Goal: Navigation & Orientation: Find specific page/section

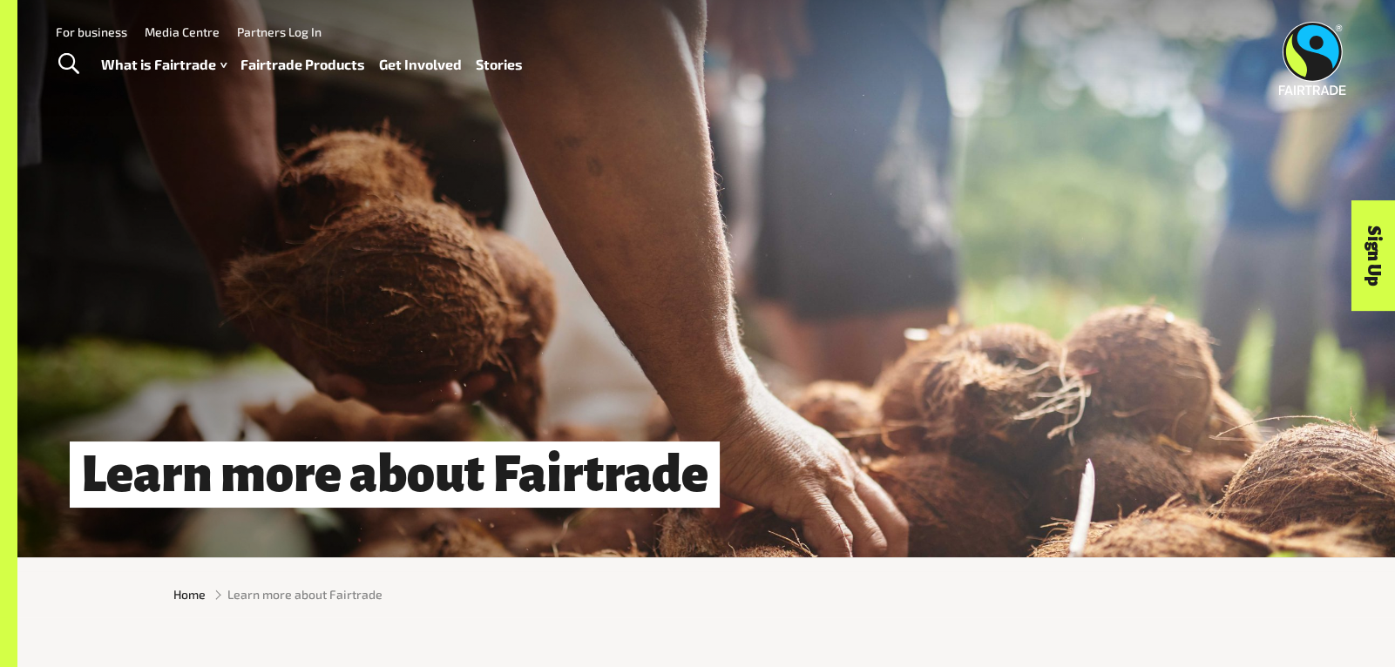
click at [1377, 270] on link "Sign Up" at bounding box center [1373, 256] width 44 height 111
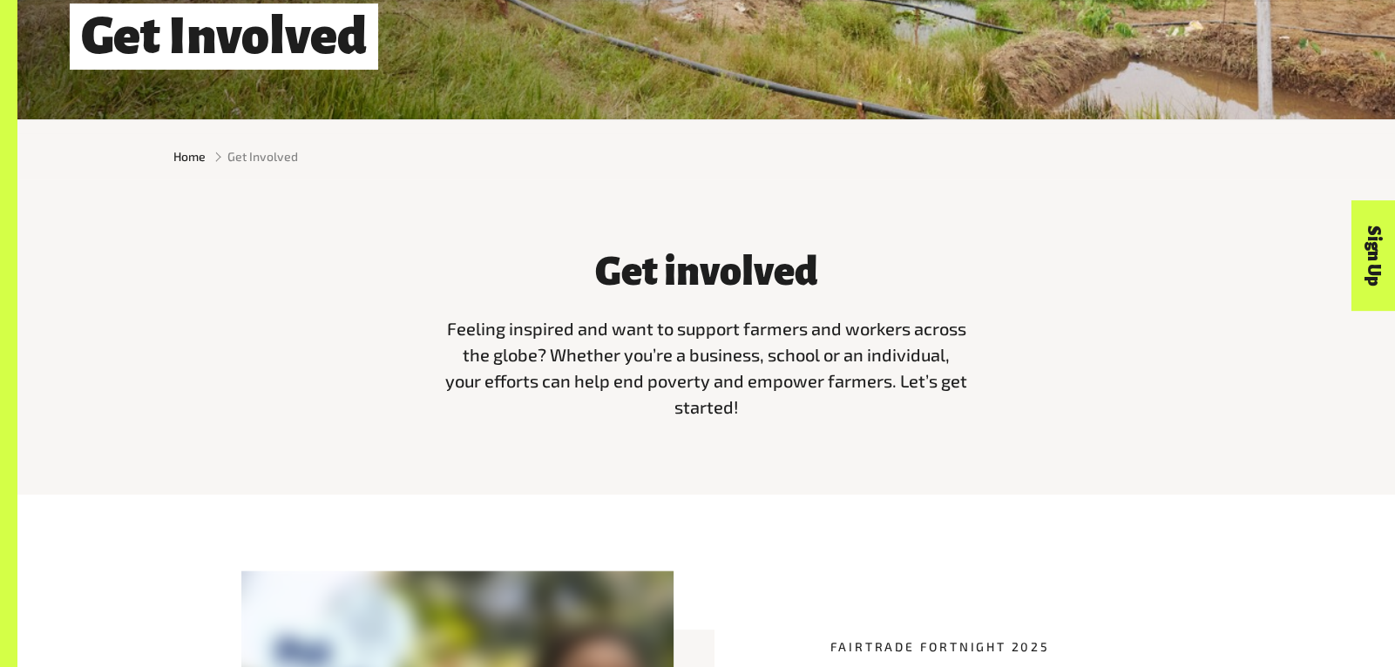
scroll to position [870, 0]
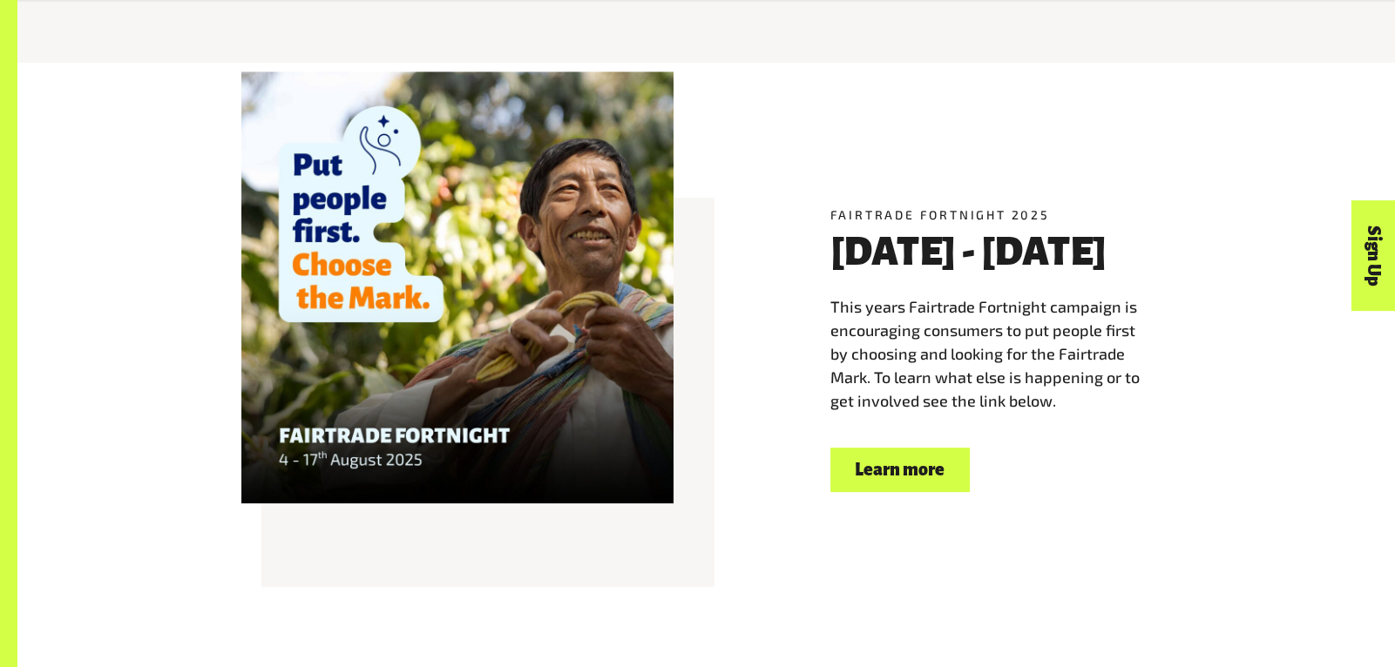
click at [1379, 260] on link "Sign Up" at bounding box center [1373, 256] width 44 height 111
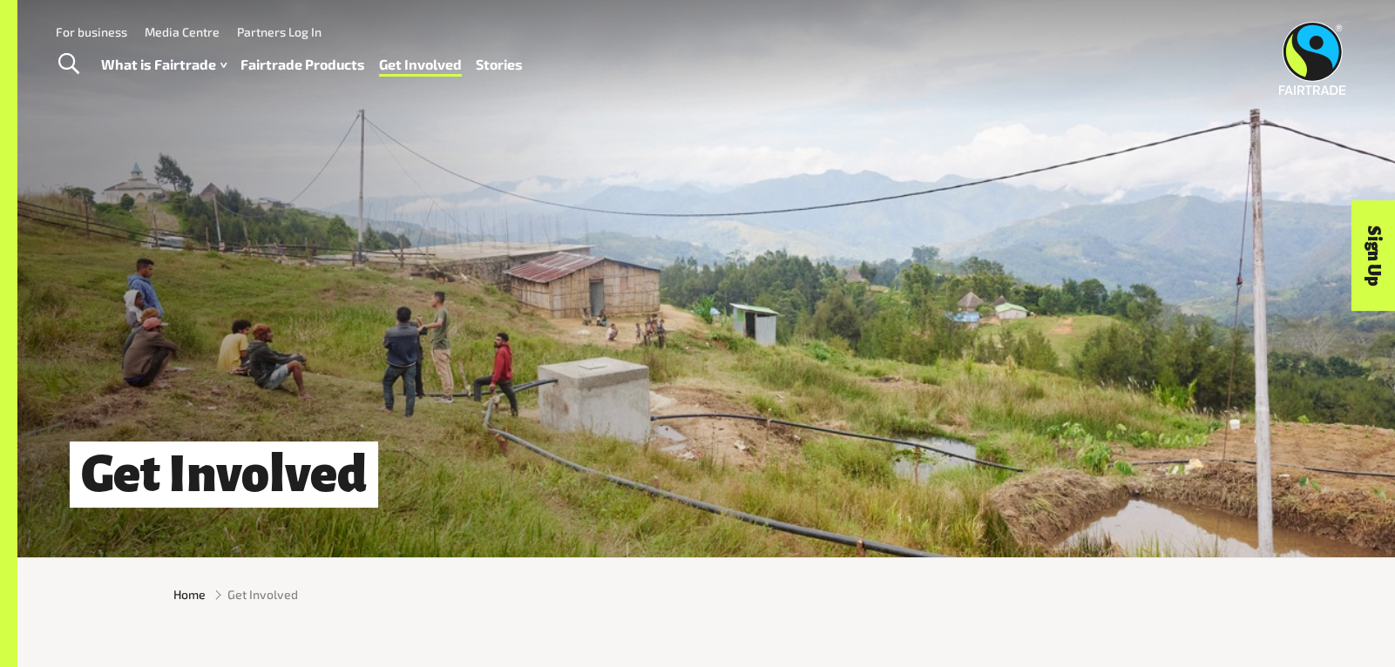
click at [302, 32] on link "Partners Log In" at bounding box center [279, 31] width 85 height 15
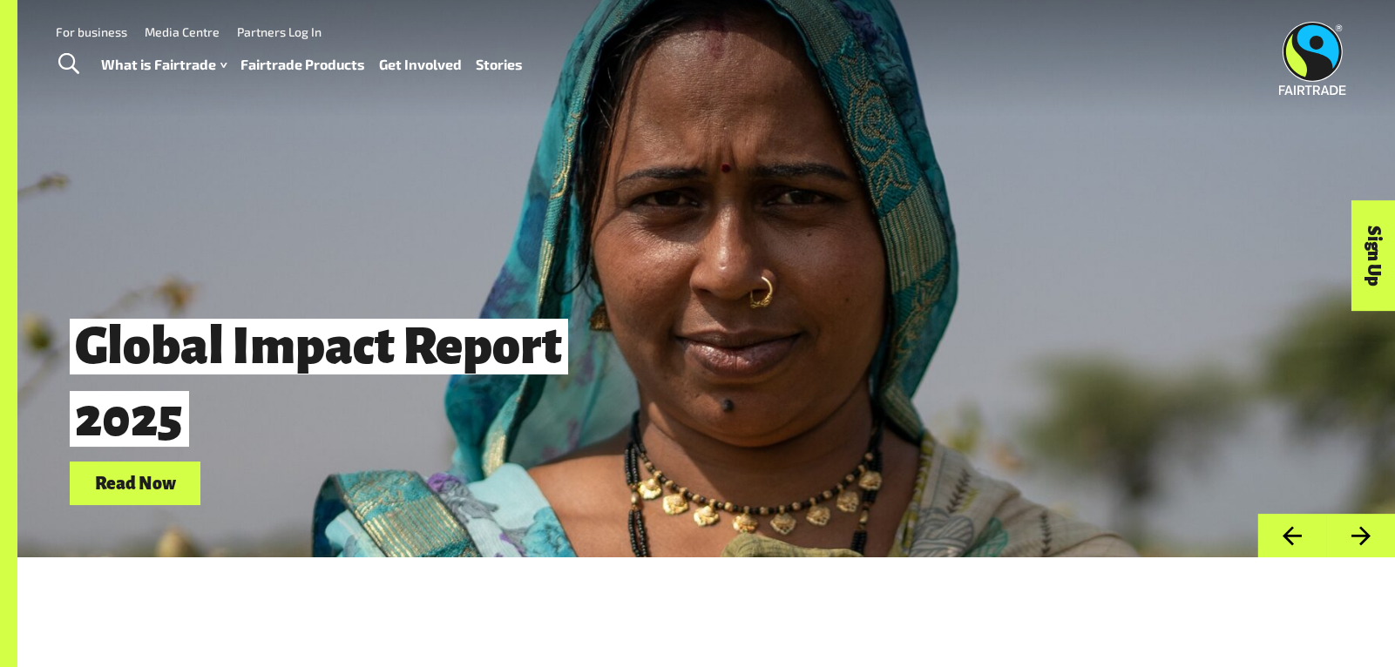
click at [1368, 528] on button "Next" at bounding box center [1360, 536] width 69 height 44
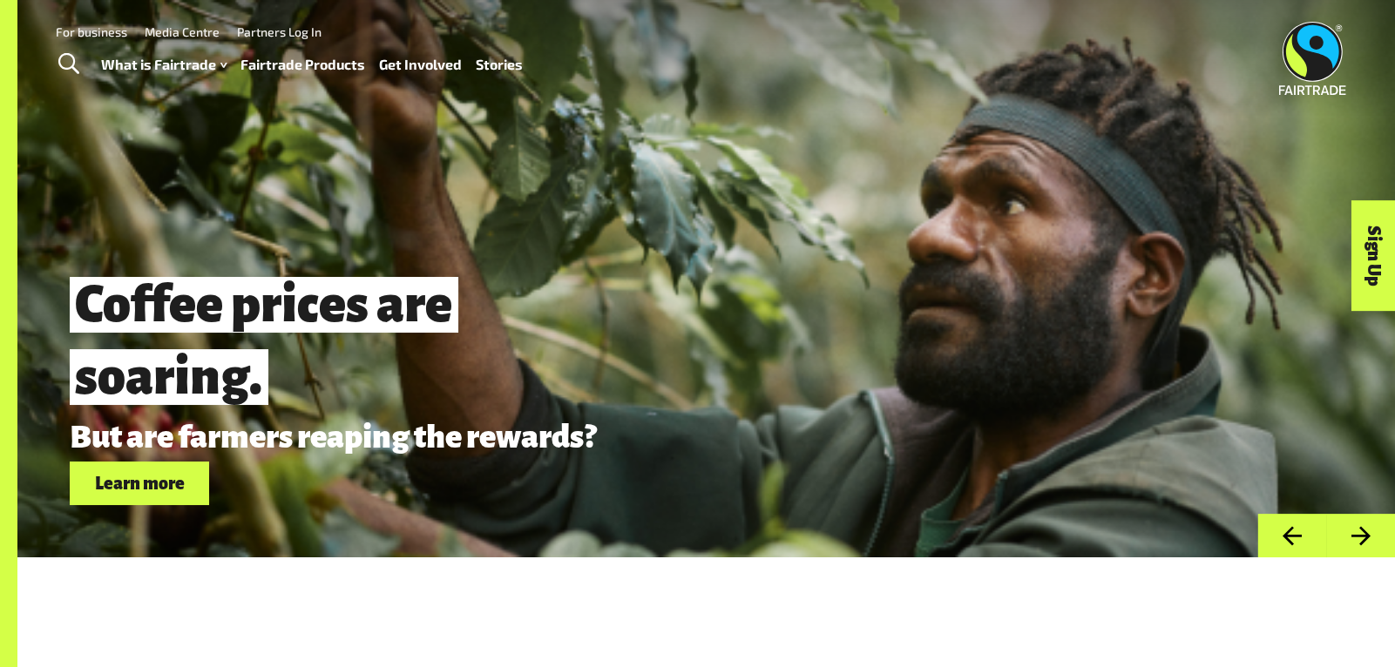
click at [1368, 528] on button "Next" at bounding box center [1360, 536] width 69 height 44
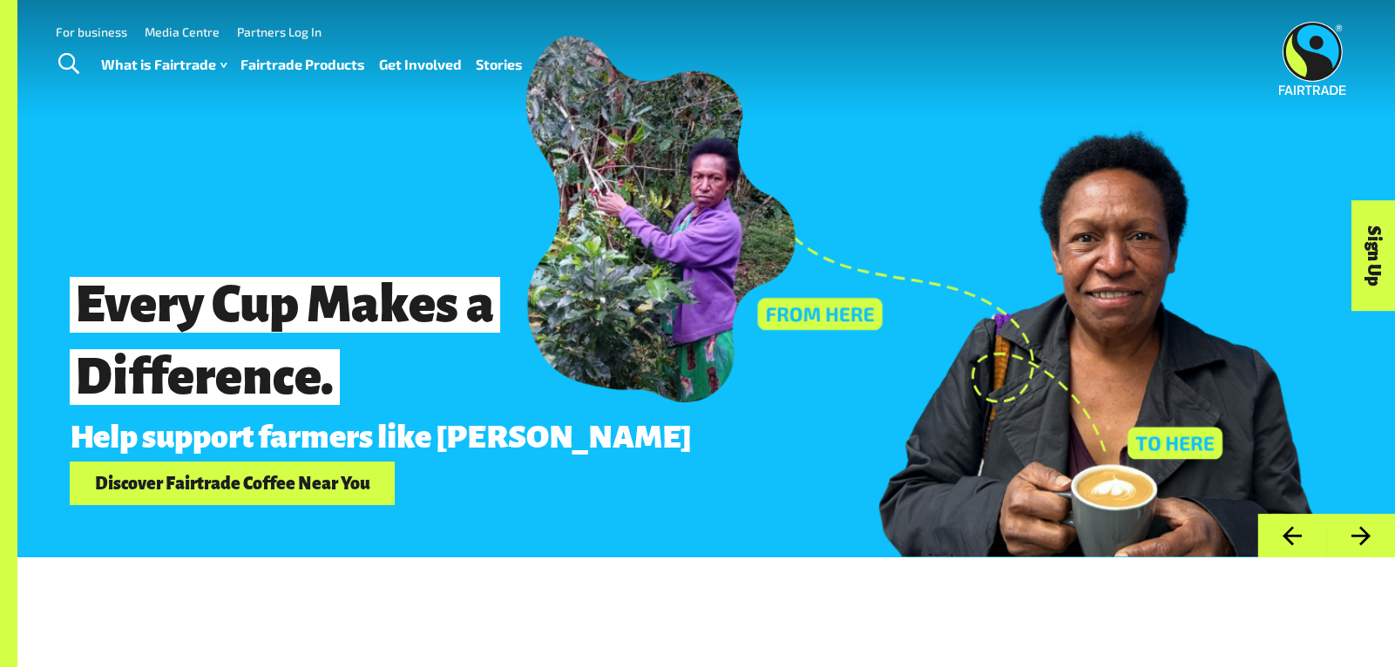
click at [1368, 528] on button "Next" at bounding box center [1360, 536] width 69 height 44
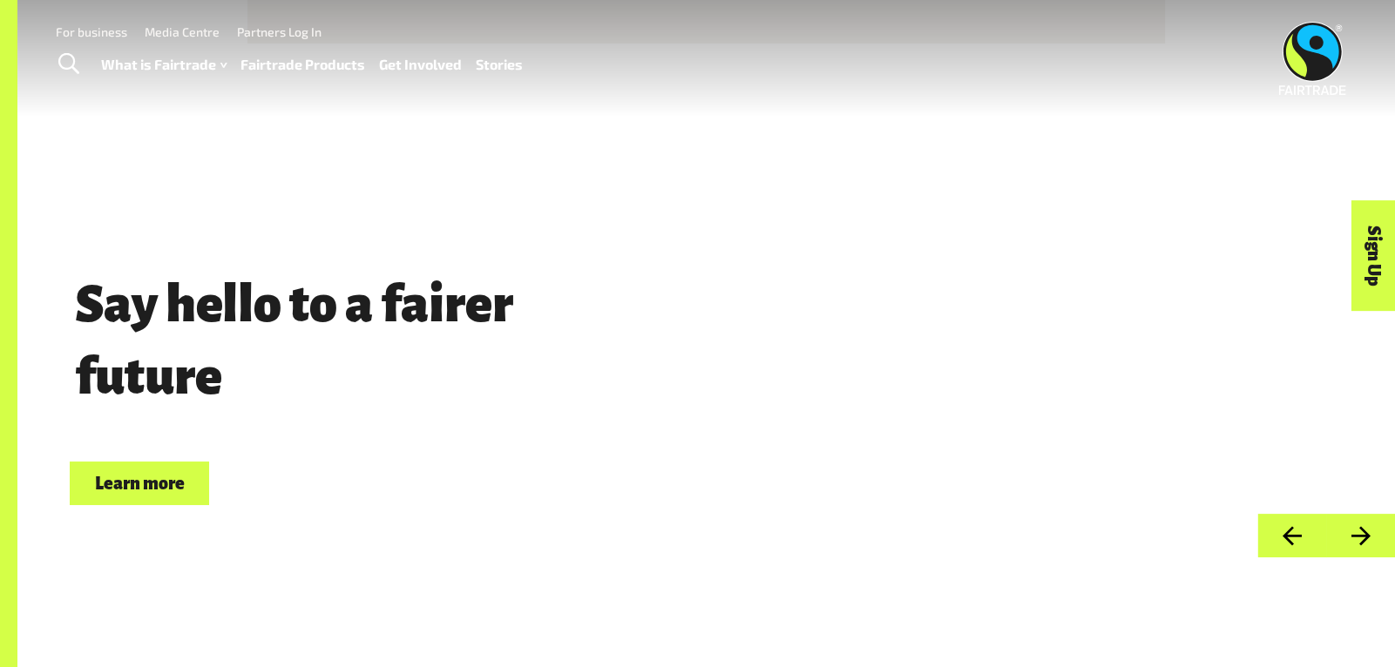
click at [1368, 528] on button "Next" at bounding box center [1360, 536] width 69 height 44
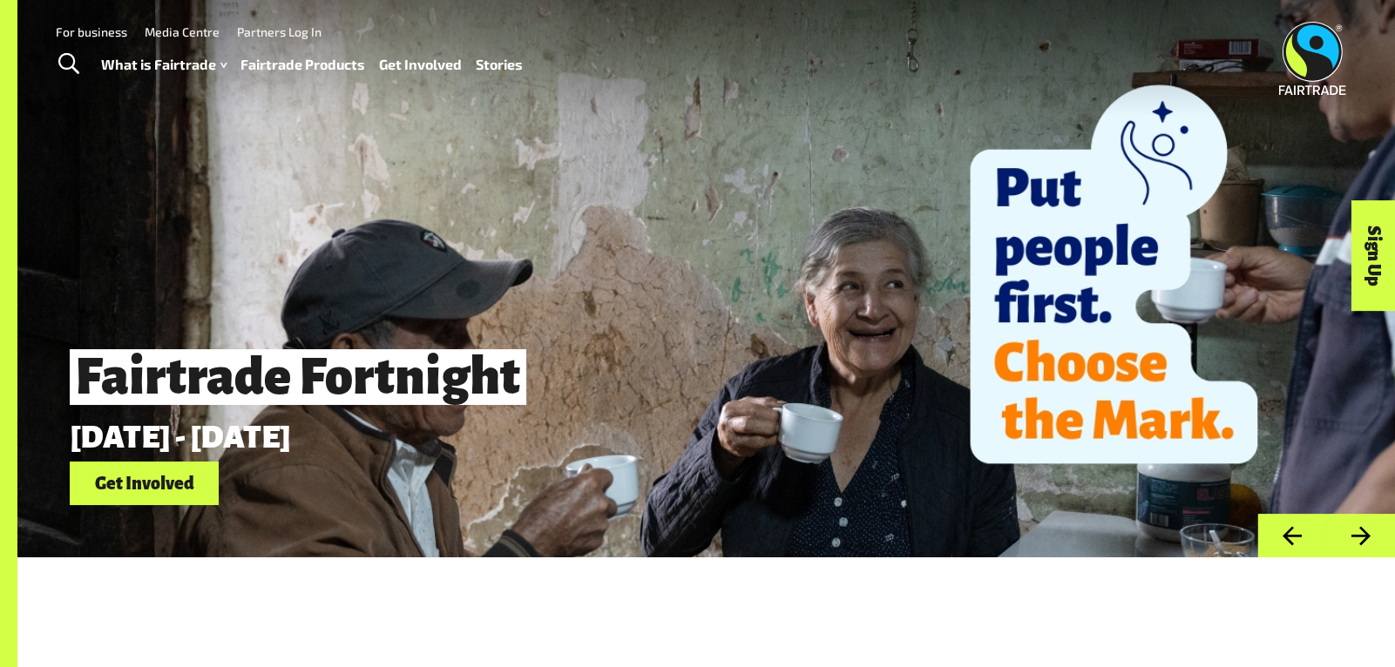
click at [1368, 528] on button "Next" at bounding box center [1360, 536] width 69 height 44
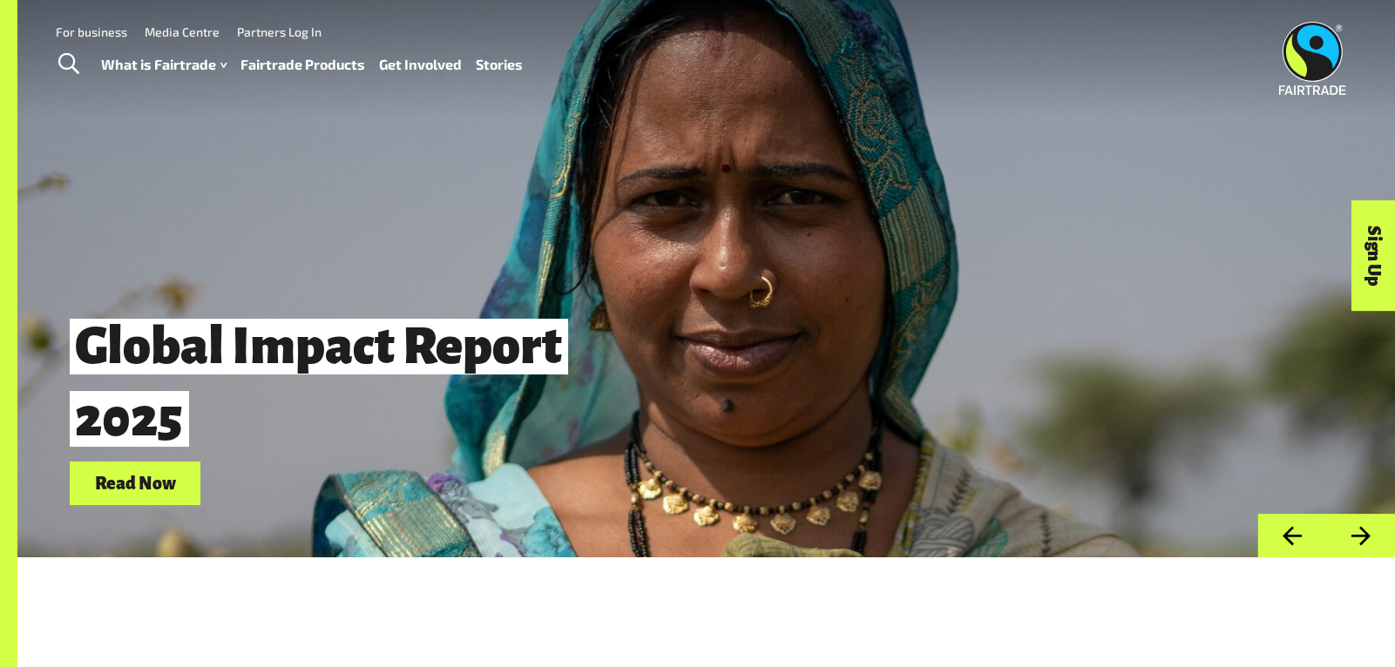
click at [1368, 528] on button "Next" at bounding box center [1360, 536] width 69 height 44
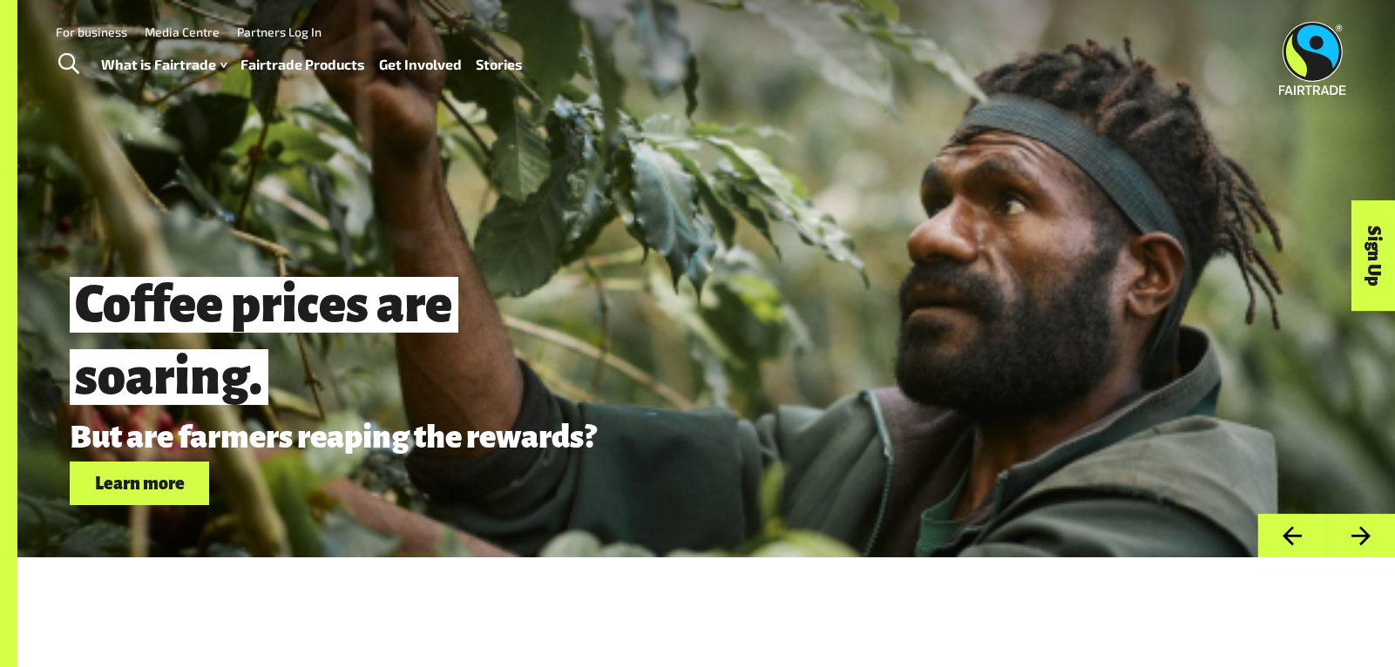
click at [1368, 528] on button "Next" at bounding box center [1360, 536] width 69 height 44
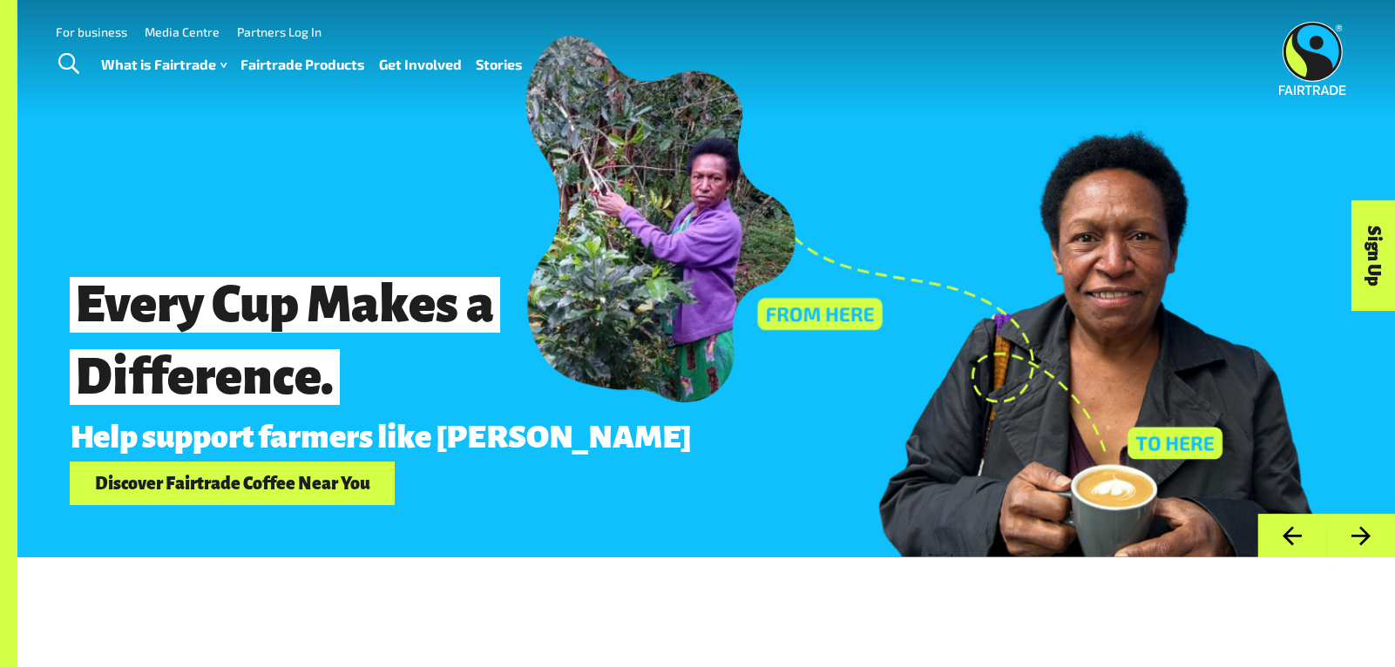
click at [1368, 528] on button "Next" at bounding box center [1360, 536] width 69 height 44
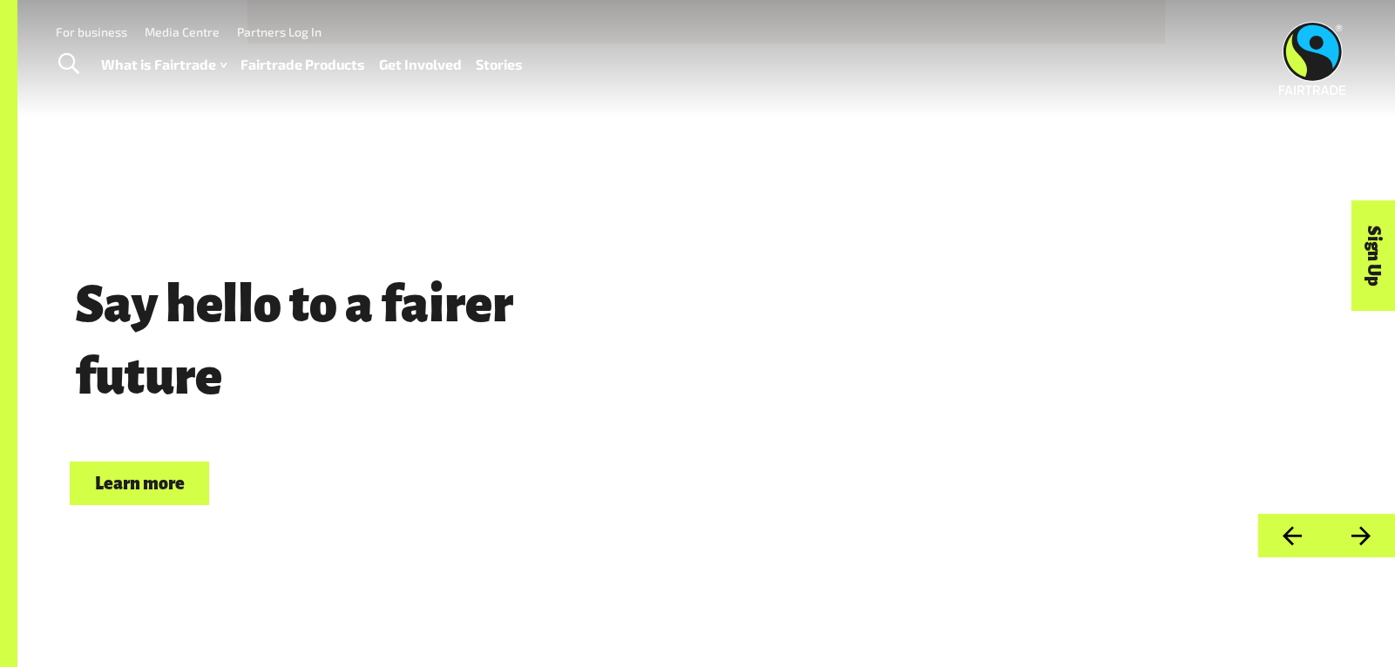
click at [1368, 528] on button "Next" at bounding box center [1360, 536] width 69 height 44
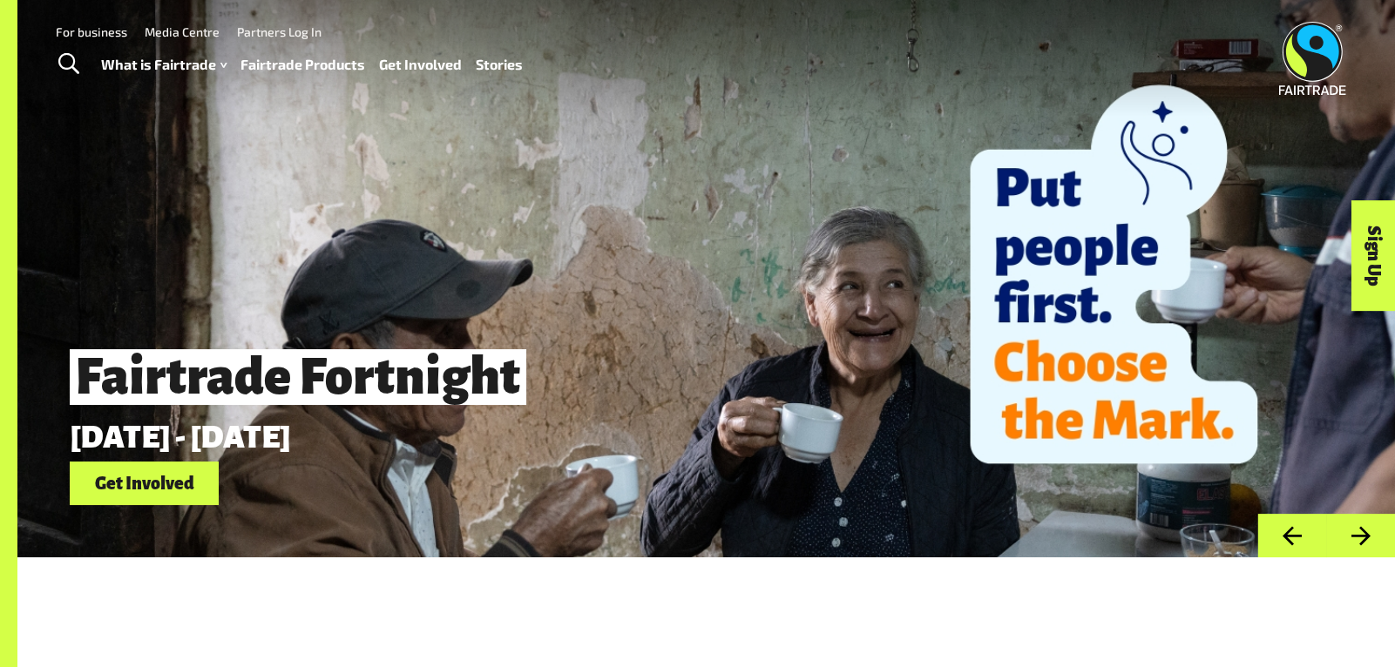
click at [1368, 528] on button "Next" at bounding box center [1360, 536] width 69 height 44
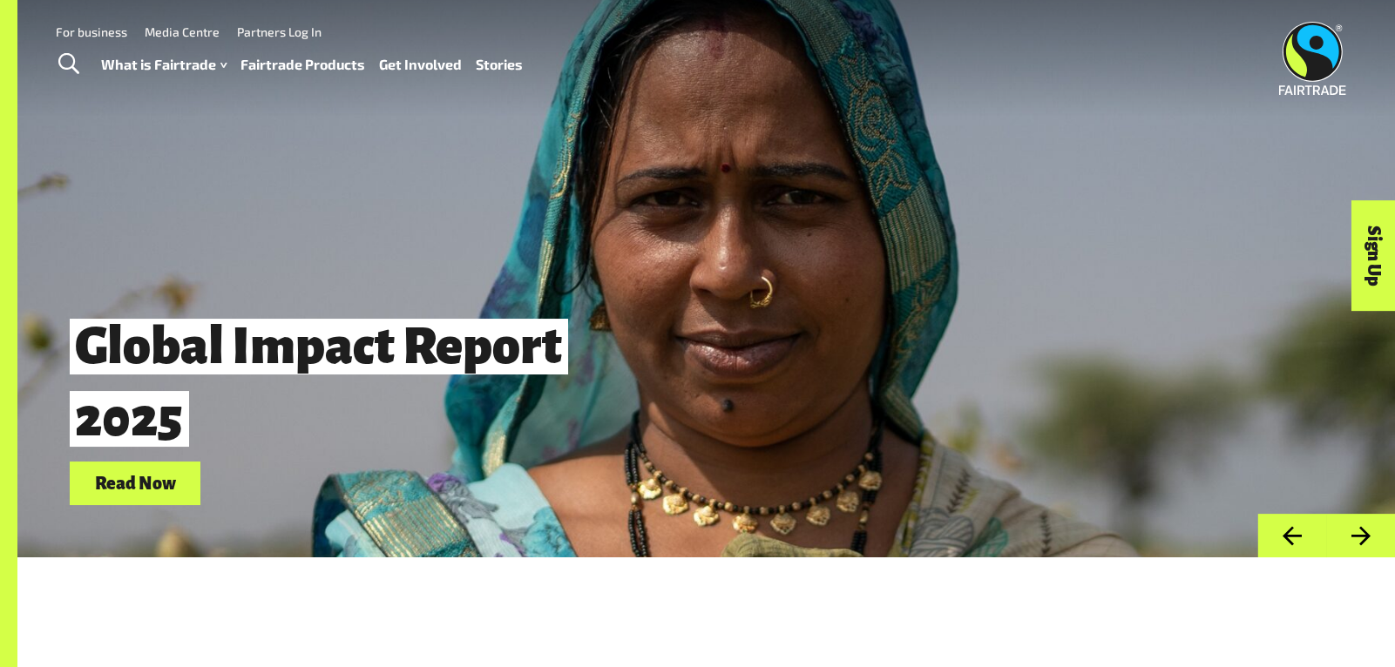
click at [1368, 528] on button "Next" at bounding box center [1360, 536] width 69 height 44
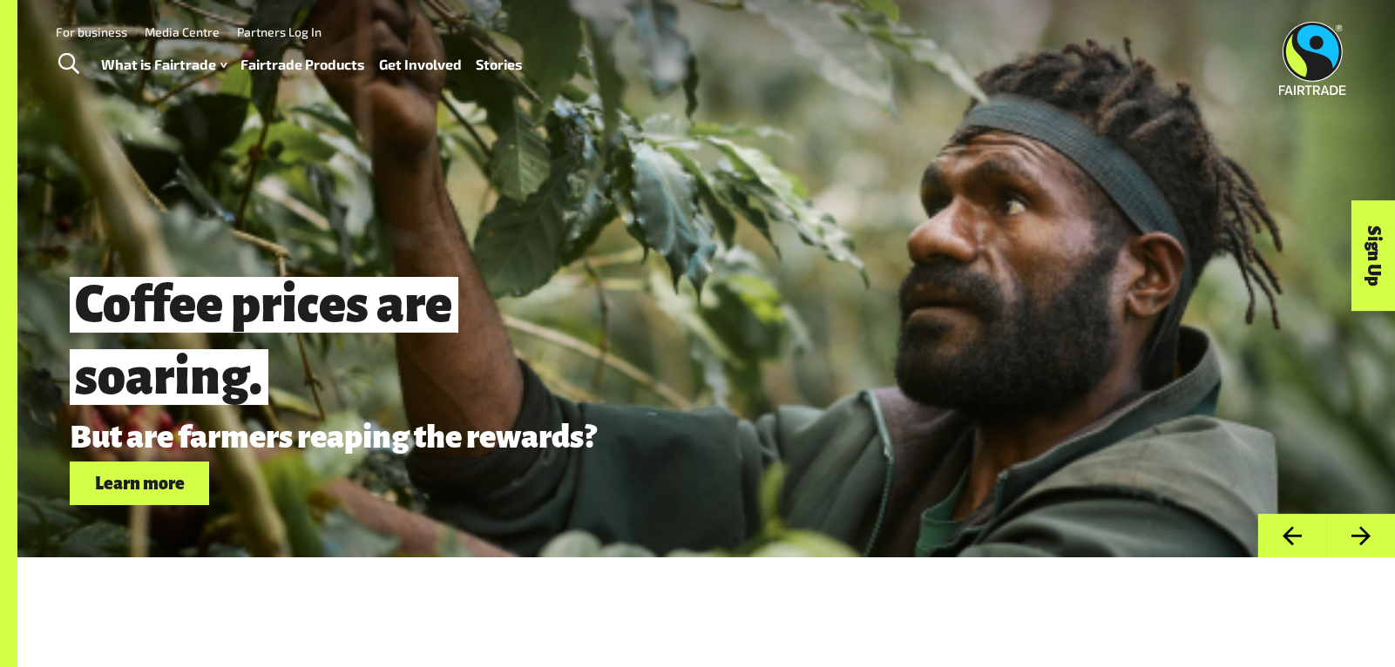
click at [1368, 528] on button "Next" at bounding box center [1360, 536] width 69 height 44
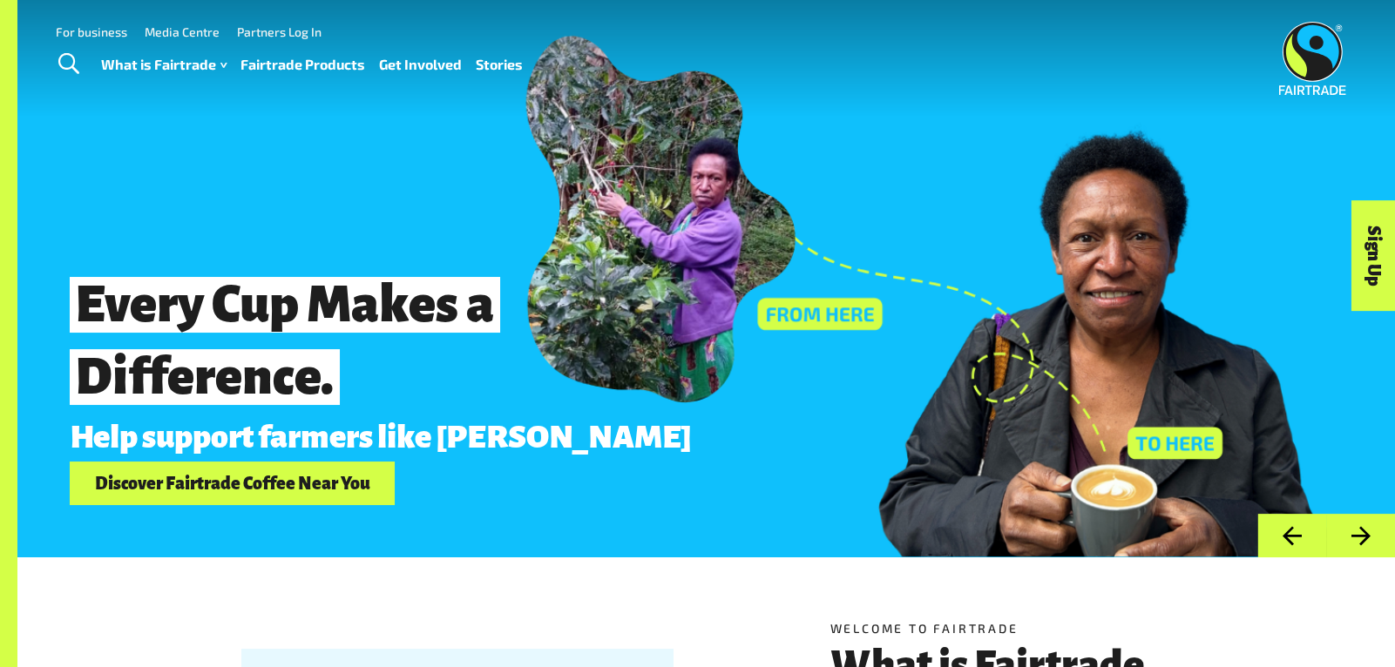
click at [1371, 553] on button "Next" at bounding box center [1360, 536] width 69 height 44
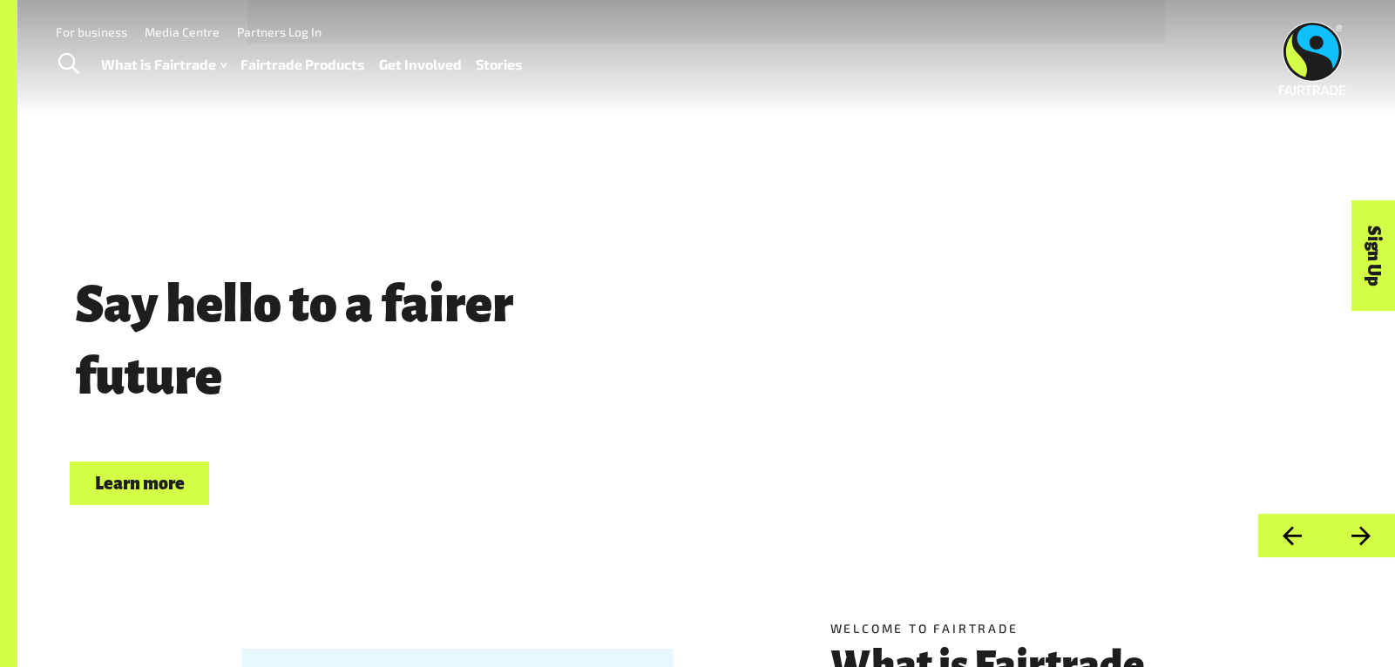
click at [1371, 553] on button "Next" at bounding box center [1360, 536] width 69 height 44
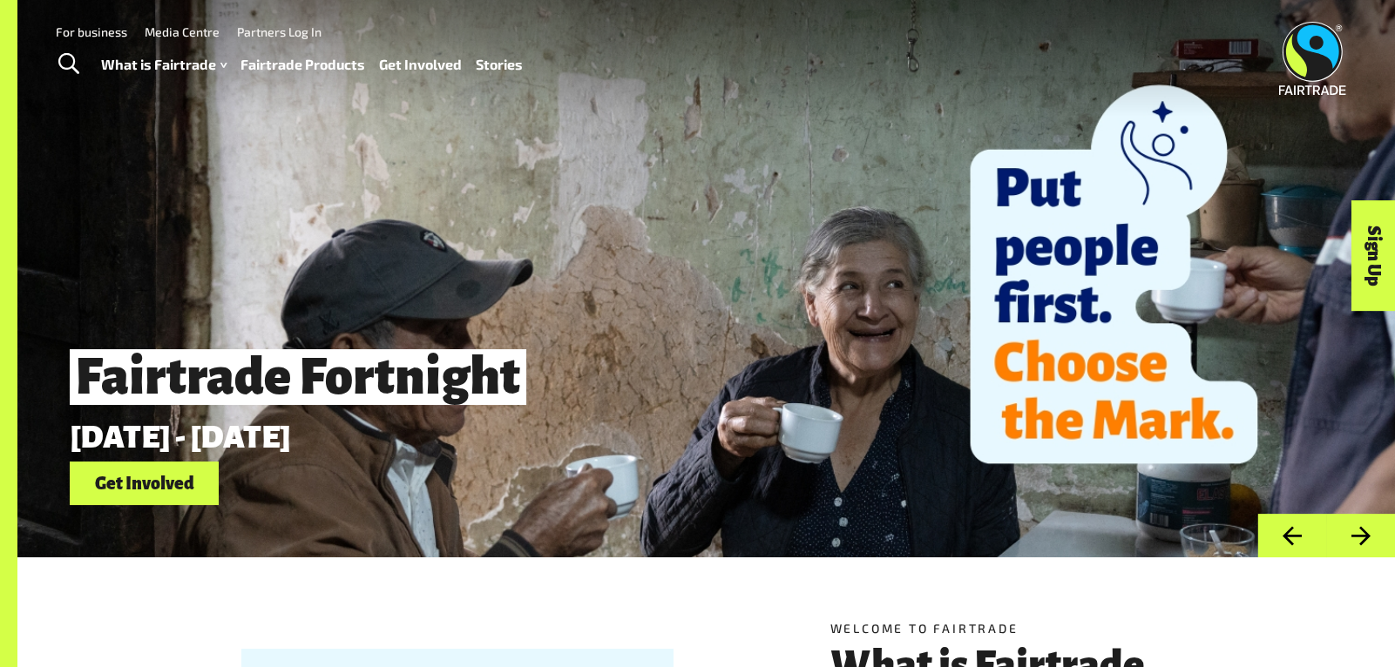
click at [1279, 528] on button "Previous" at bounding box center [1291, 536] width 69 height 44
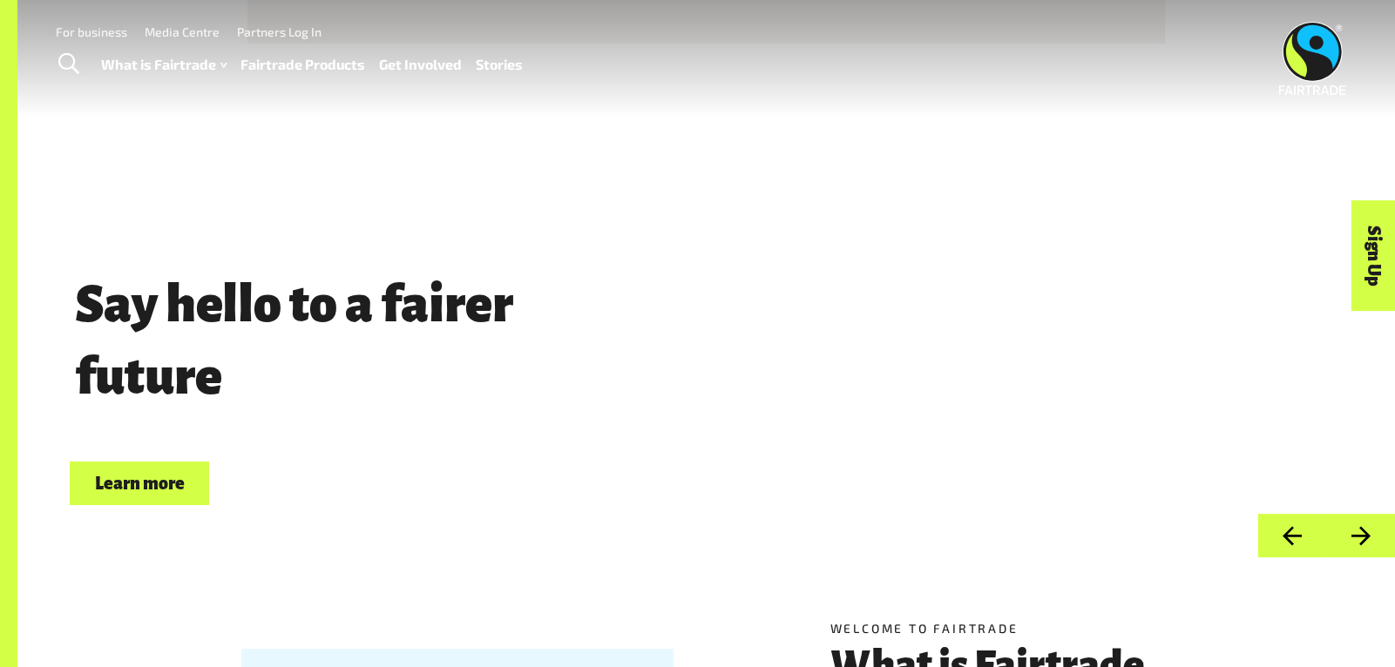
click at [1279, 528] on button "Previous" at bounding box center [1291, 536] width 69 height 44
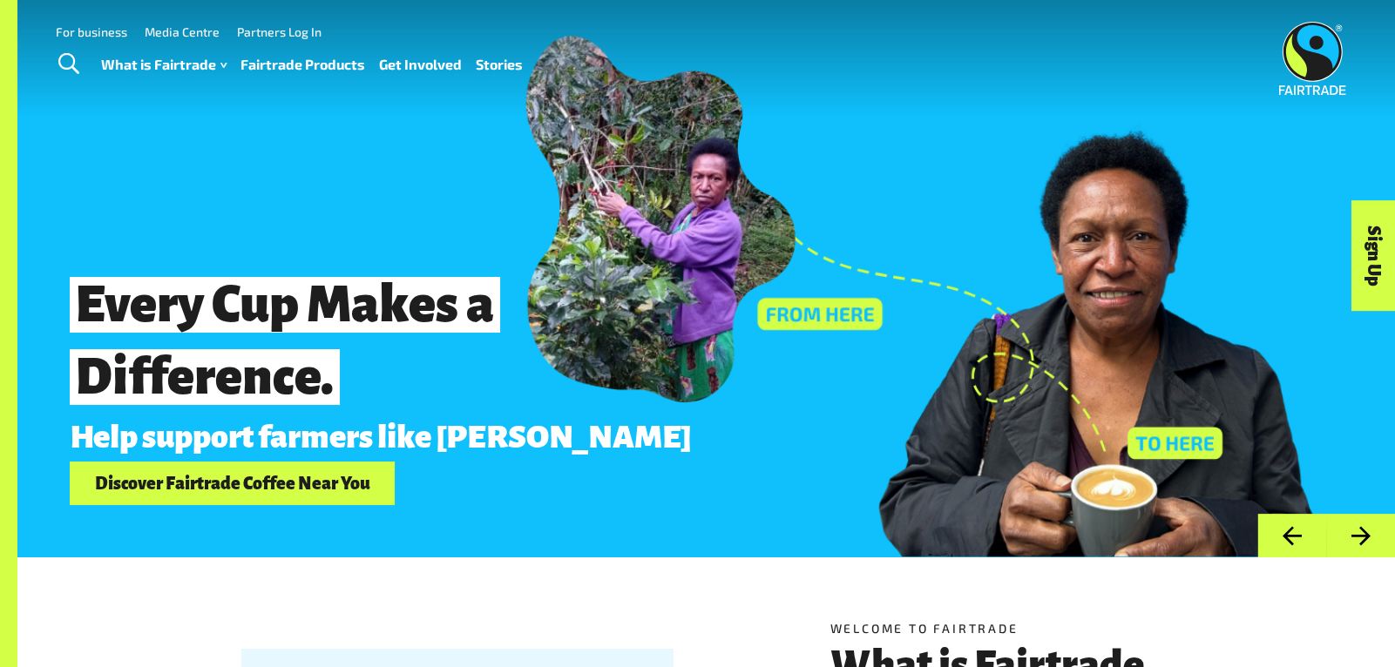
click at [1279, 528] on button "Previous" at bounding box center [1291, 536] width 69 height 44
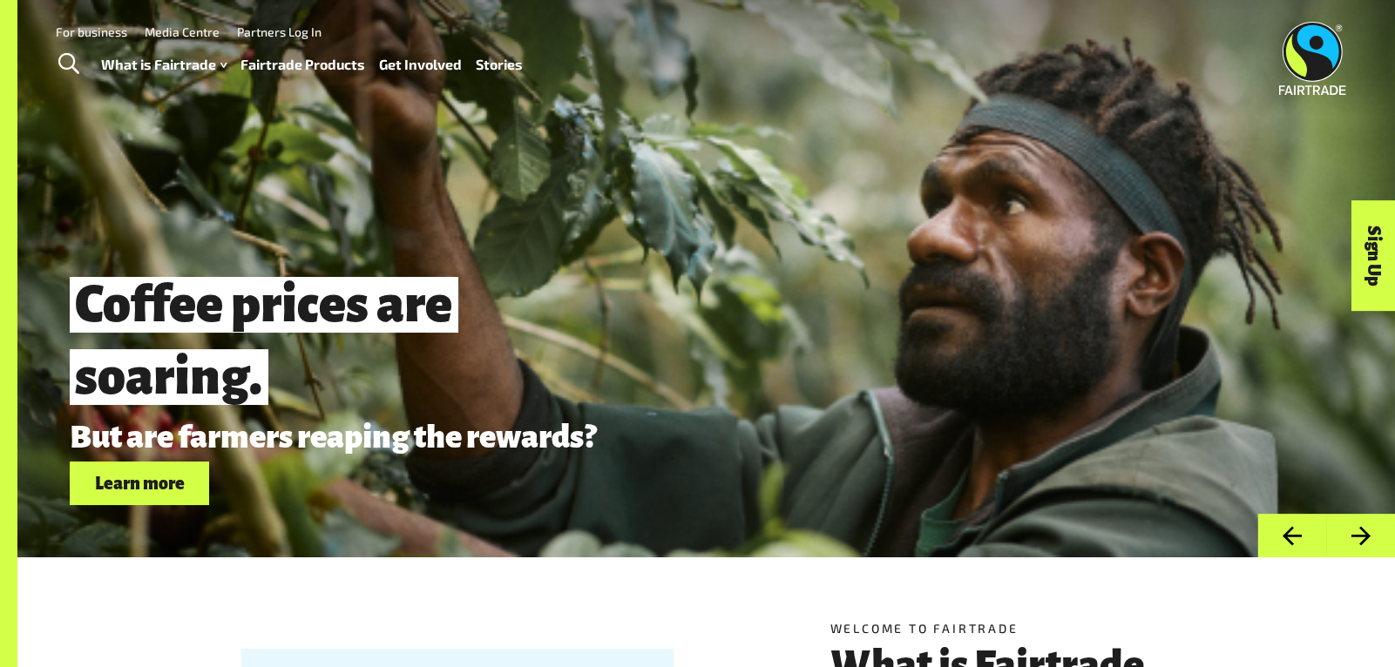
click at [1367, 530] on button "Next" at bounding box center [1360, 536] width 69 height 44
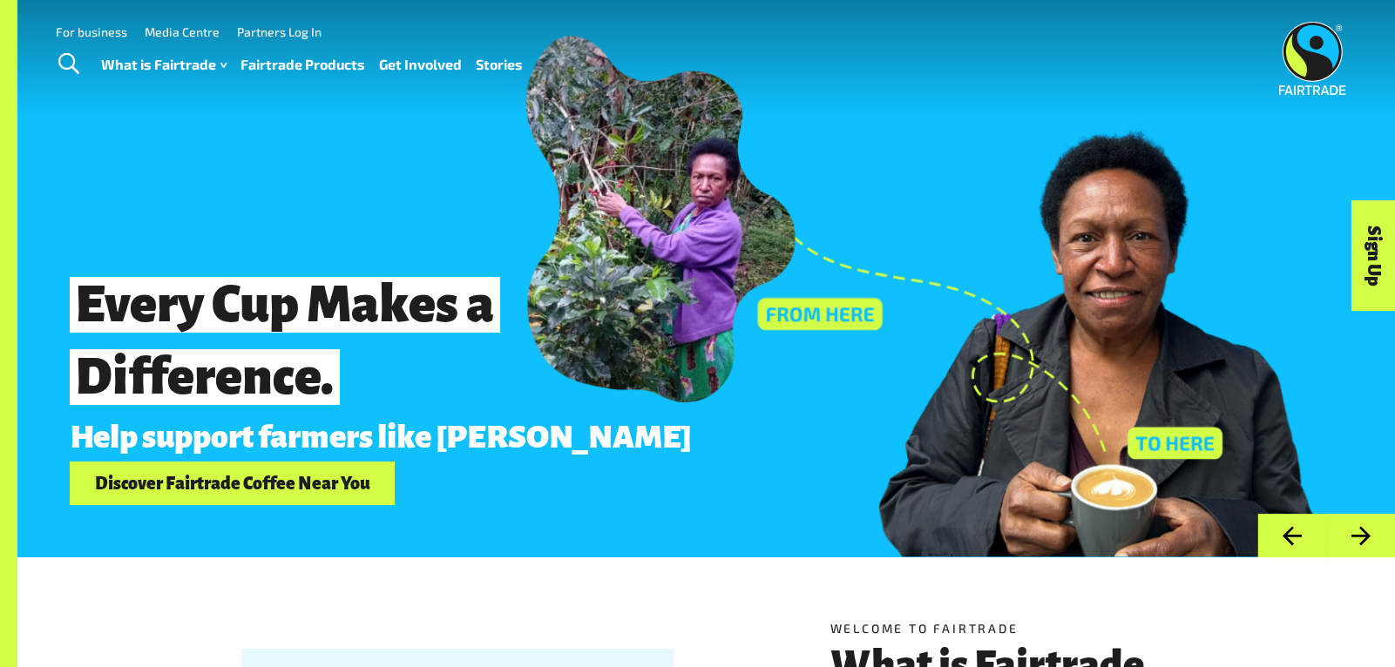
click at [1367, 530] on button "Next" at bounding box center [1360, 536] width 69 height 44
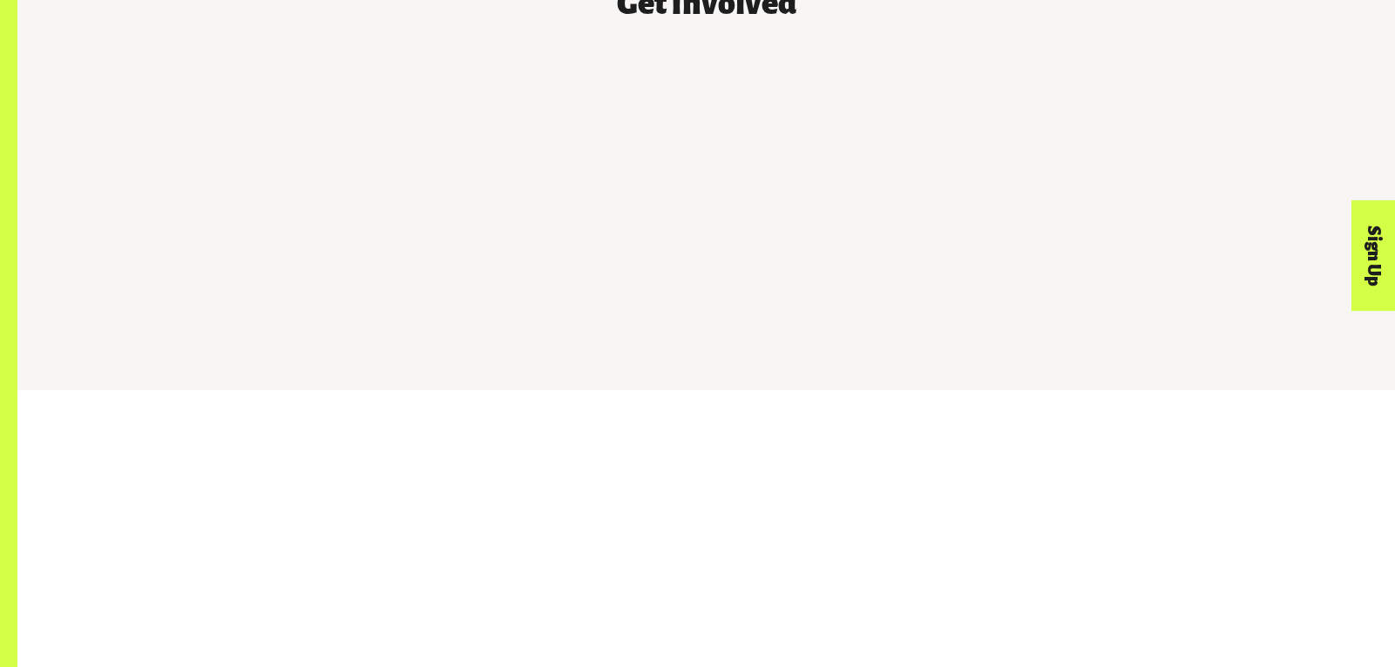
scroll to position [1702, 0]
